Goal: Information Seeking & Learning: Check status

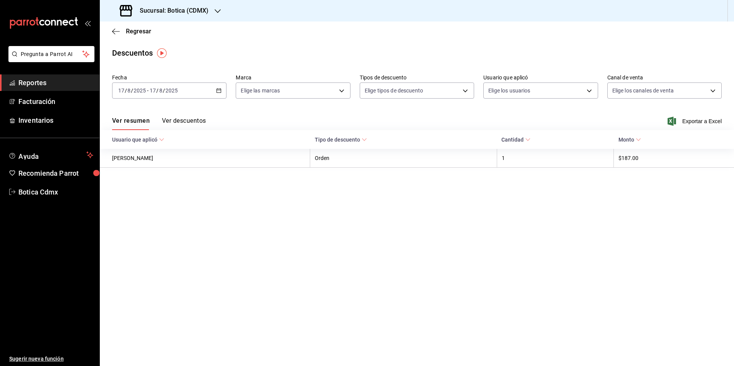
click at [43, 82] on span "Reportes" at bounding box center [55, 83] width 75 height 10
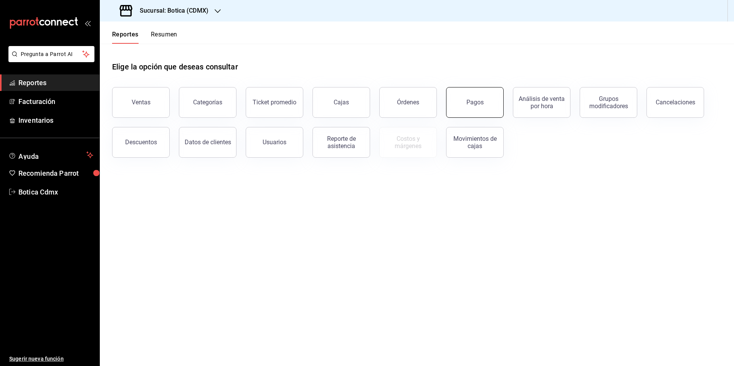
click at [466, 108] on button "Pagos" at bounding box center [475, 102] width 58 height 31
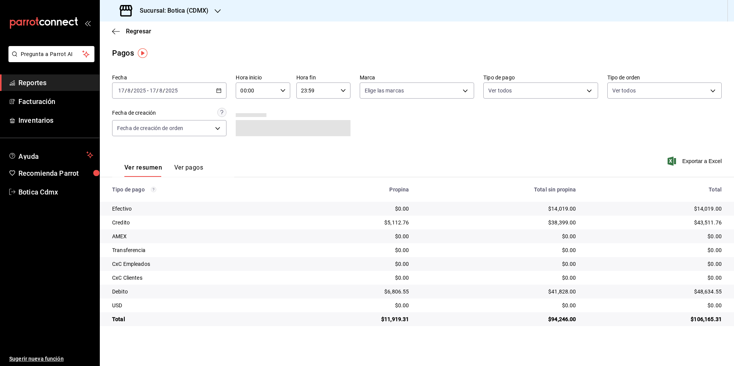
click at [280, 92] on icon "button" at bounding box center [282, 90] width 5 height 5
click at [253, 146] on span "02" at bounding box center [249, 147] width 15 height 6
type input "02:00"
click at [588, 91] on div at bounding box center [367, 183] width 734 height 366
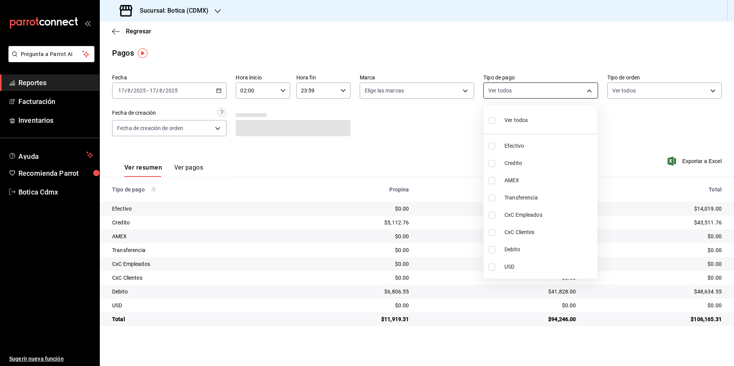
click at [585, 92] on body "Pregunta a Parrot AI Reportes Facturación Inventarios Ayuda Recomienda Parrot B…" at bounding box center [367, 183] width 734 height 366
click at [526, 159] on span "Credito" at bounding box center [549, 163] width 90 height 8
type input "b4da851e-66ec-43b1-8a0b-e545688a4eb6"
checkbox input "true"
click at [515, 246] on span "Debito" at bounding box center [549, 250] width 90 height 8
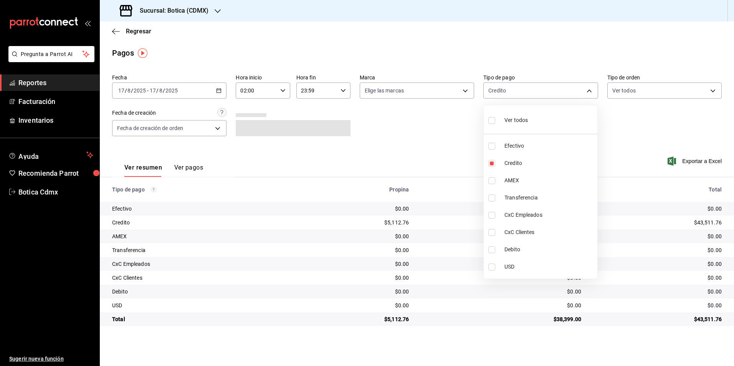
type input "b4da851e-66ec-43b1-8a0b-e545688a4eb6,11579032-5cf0-46af-9956-e0058136143e"
checkbox input "true"
click at [626, 146] on div at bounding box center [367, 183] width 734 height 366
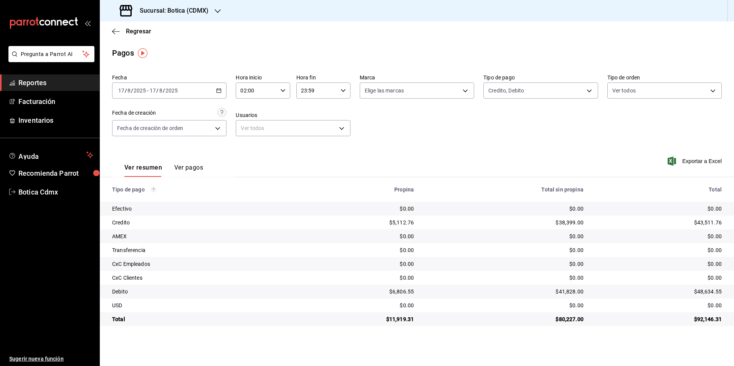
click at [43, 83] on span "Reportes" at bounding box center [55, 83] width 75 height 10
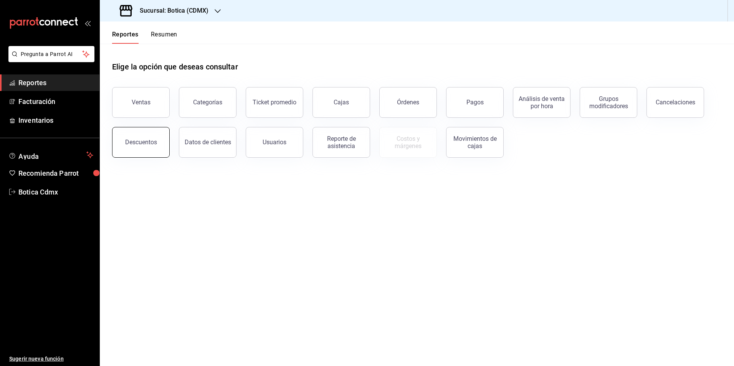
click at [124, 138] on button "Descuentos" at bounding box center [141, 142] width 58 height 31
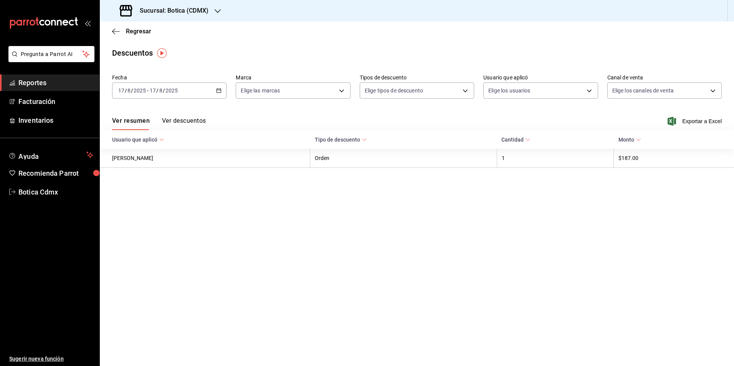
click at [190, 121] on button "Ver descuentos" at bounding box center [184, 123] width 44 height 13
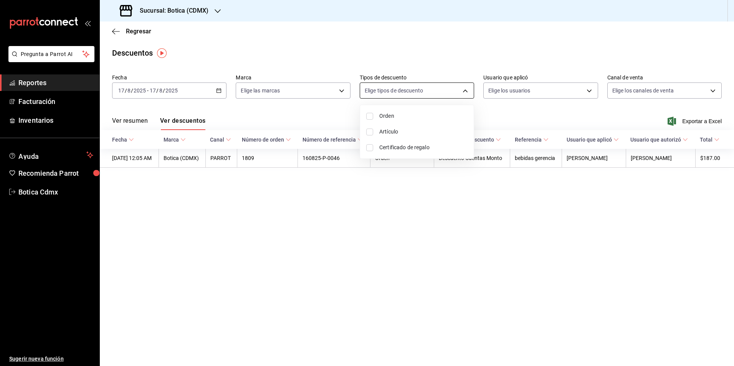
click at [466, 92] on body "Pregunta a Parrot AI Reportes Facturación Inventarios Ayuda Recomienda Parrot B…" at bounding box center [367, 183] width 734 height 366
click at [293, 222] on div at bounding box center [367, 183] width 734 height 366
drag, startPoint x: 40, startPoint y: 85, endPoint x: 46, endPoint y: 85, distance: 6.5
click at [40, 85] on span "Reportes" at bounding box center [55, 83] width 75 height 10
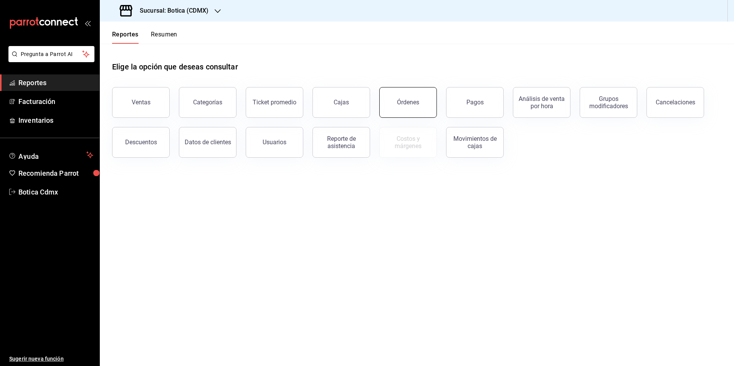
click at [407, 110] on button "Órdenes" at bounding box center [408, 102] width 58 height 31
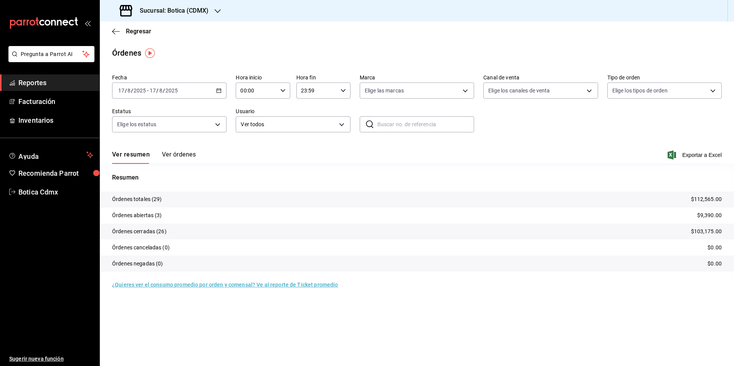
drag, startPoint x: 32, startPoint y: 81, endPoint x: 92, endPoint y: 78, distance: 60.0
click at [32, 81] on span "Reportes" at bounding box center [55, 83] width 75 height 10
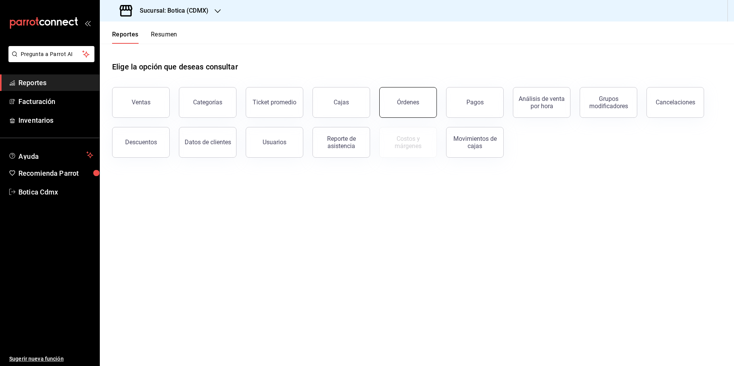
click at [401, 110] on button "Órdenes" at bounding box center [408, 102] width 58 height 31
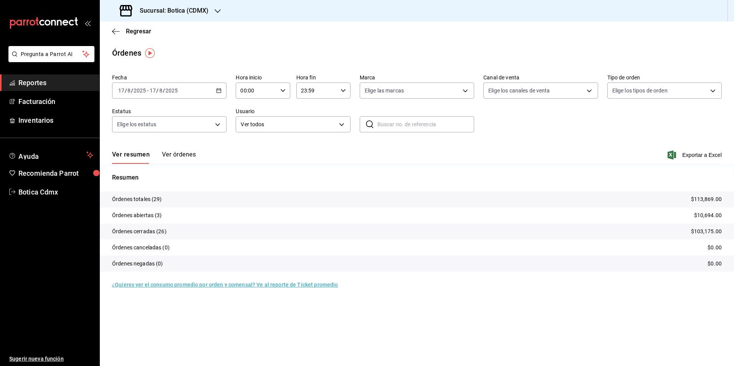
click at [284, 93] on icon "button" at bounding box center [282, 90] width 5 height 5
click at [248, 146] on span "02" at bounding box center [249, 147] width 15 height 6
type input "02:00"
click at [41, 85] on div at bounding box center [367, 183] width 734 height 366
drag, startPoint x: 44, startPoint y: 83, endPoint x: 93, endPoint y: 87, distance: 48.9
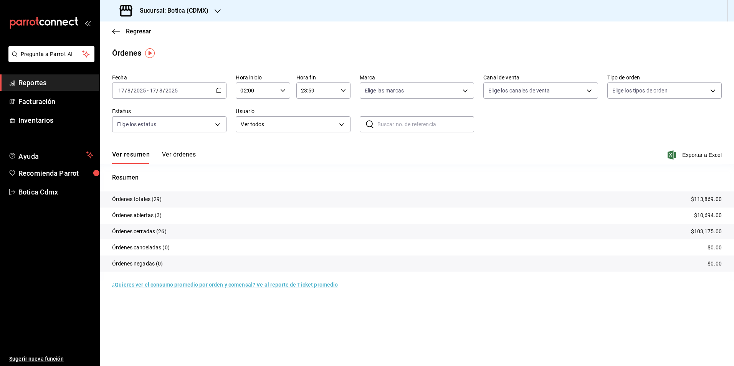
click at [44, 83] on span "Reportes" at bounding box center [55, 83] width 75 height 10
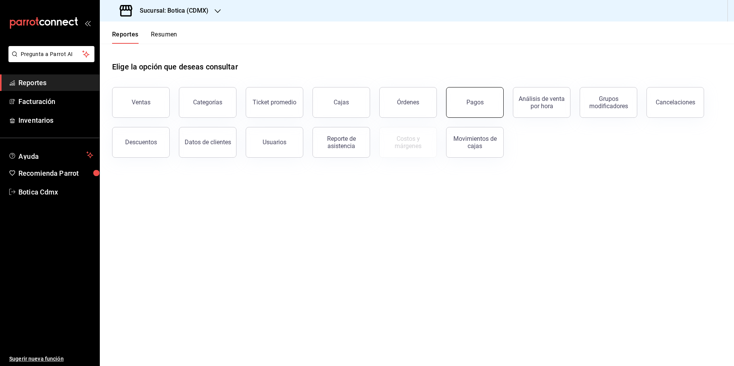
click at [481, 108] on button "Pagos" at bounding box center [475, 102] width 58 height 31
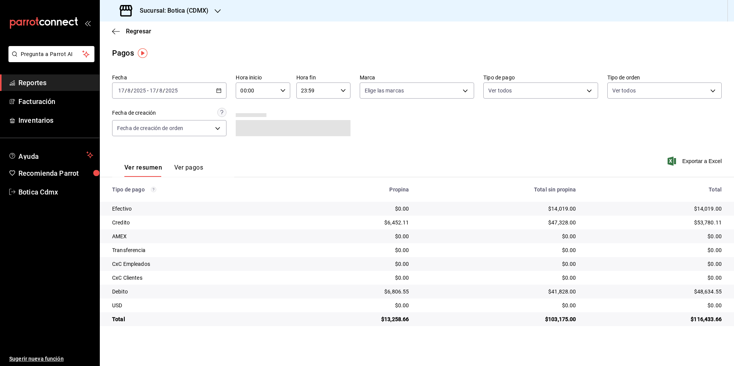
click at [278, 86] on div "00:00 Hora inicio" at bounding box center [263, 91] width 54 height 16
click at [246, 130] on span "01" at bounding box center [249, 129] width 15 height 6
click at [250, 150] on button "02" at bounding box center [249, 146] width 24 height 15
type input "02:00"
click at [423, 155] on div at bounding box center [367, 183] width 734 height 366
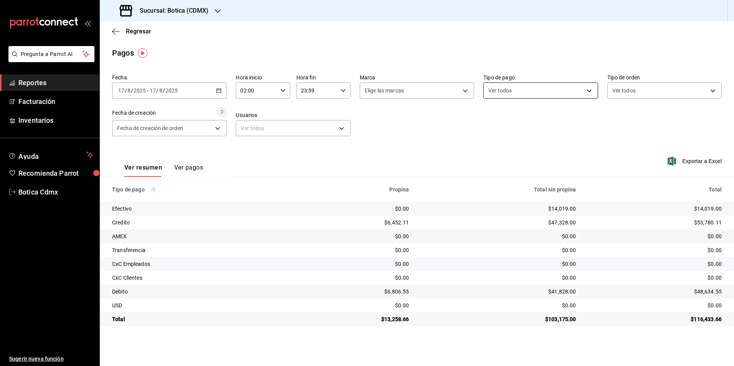
click at [591, 92] on body "Pregunta a Parrot AI Reportes Facturación Inventarios Ayuda Recomienda Parrot B…" at bounding box center [367, 183] width 734 height 366
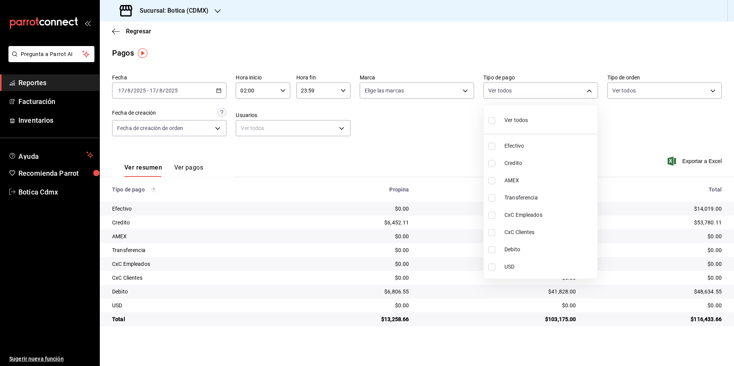
click at [512, 160] on span "Credito" at bounding box center [549, 163] width 90 height 8
type input "b4da851e-66ec-43b1-8a0b-e545688a4eb6"
checkbox input "true"
click at [510, 250] on span "Debito" at bounding box center [549, 250] width 90 height 8
type input "b4da851e-66ec-43b1-8a0b-e545688a4eb6,11579032-5cf0-46af-9956-e0058136143e"
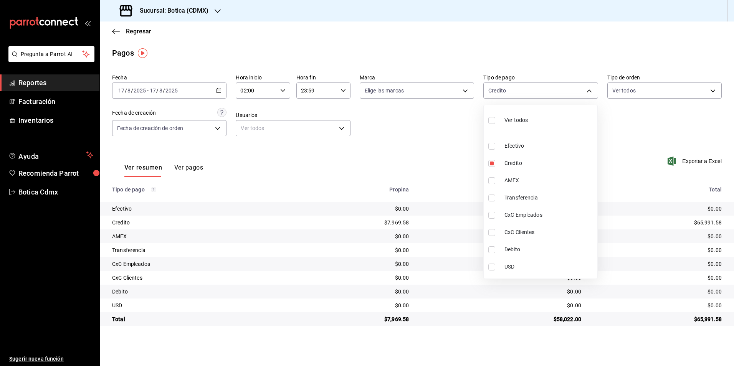
checkbox input "true"
click at [640, 126] on div at bounding box center [367, 183] width 734 height 366
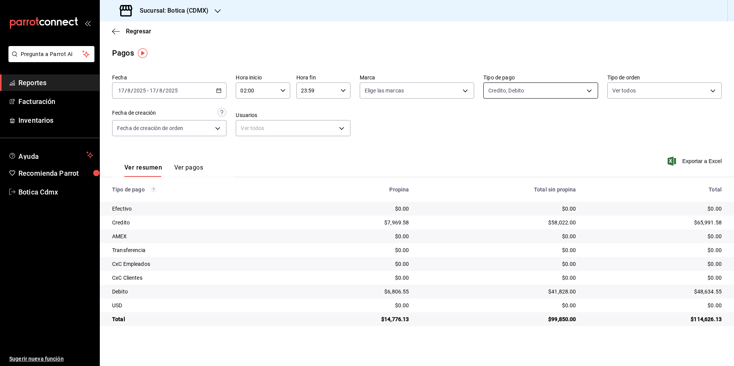
click at [590, 90] on body "Pregunta a Parrot AI Reportes Facturación Inventarios Ayuda Recomienda Parrot B…" at bounding box center [367, 183] width 734 height 366
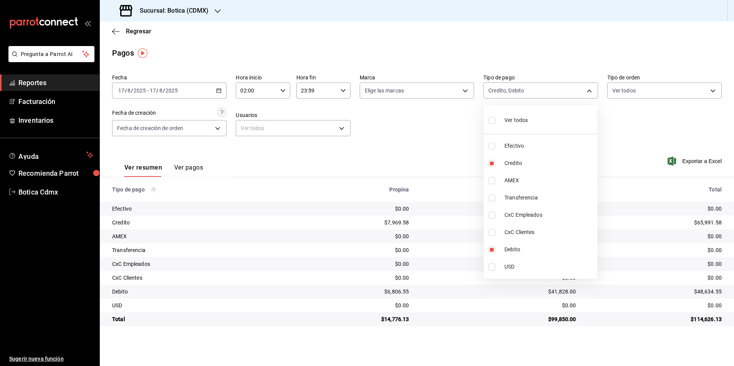
click at [519, 121] on span "Ver todos" at bounding box center [515, 120] width 23 height 8
type input "e1ca0108-3f33-4c0f-ad57-d68d77d83aa1,b4da851e-66ec-43b1-8a0b-e545688a4eb6,dd363…"
checkbox input "true"
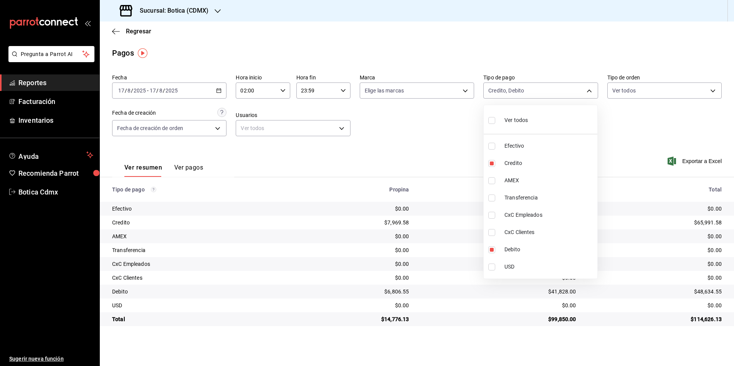
checkbox input "true"
click at [452, 140] on div at bounding box center [367, 183] width 734 height 366
